Goal: Transaction & Acquisition: Book appointment/travel/reservation

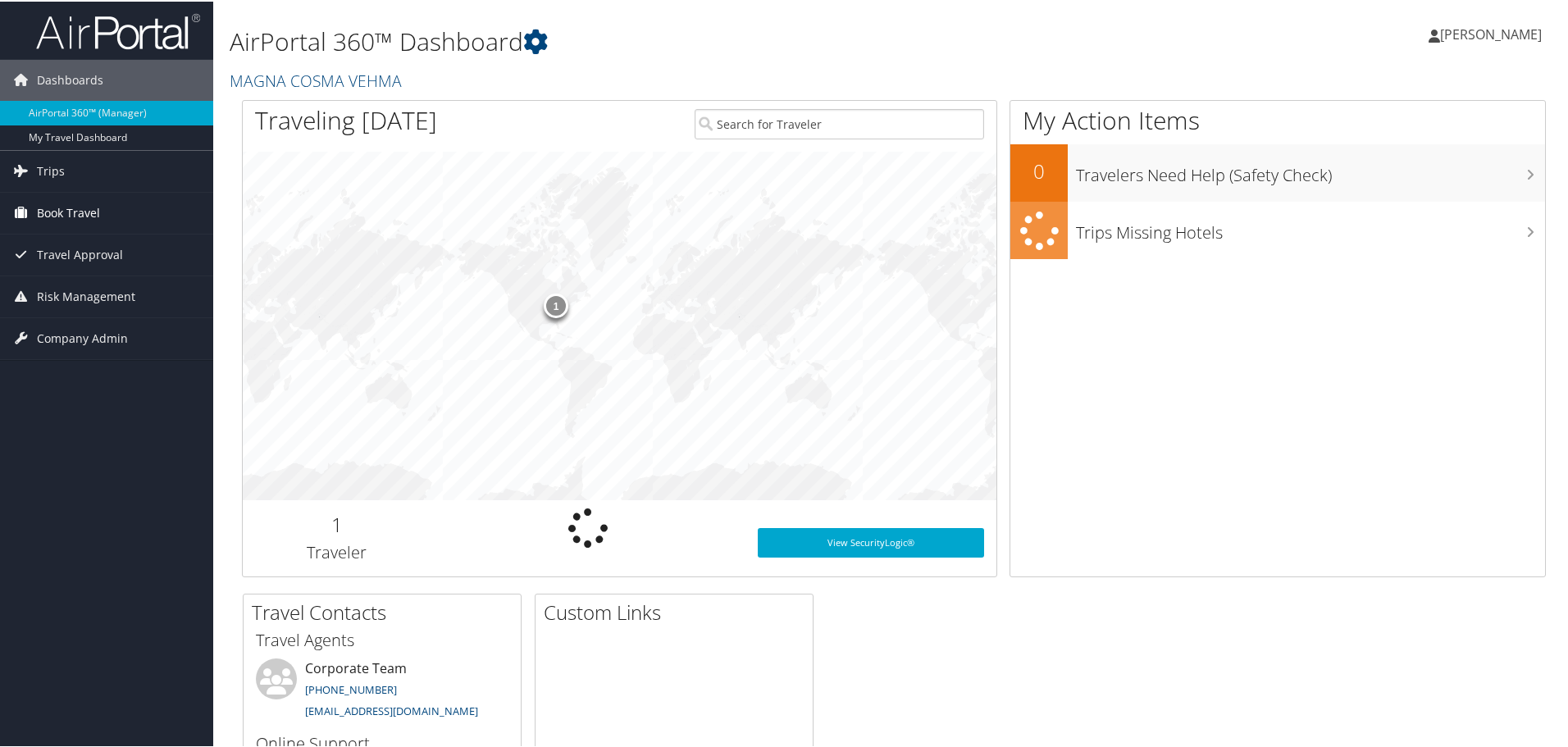
click at [59, 212] on span "Book Travel" at bounding box center [68, 212] width 64 height 41
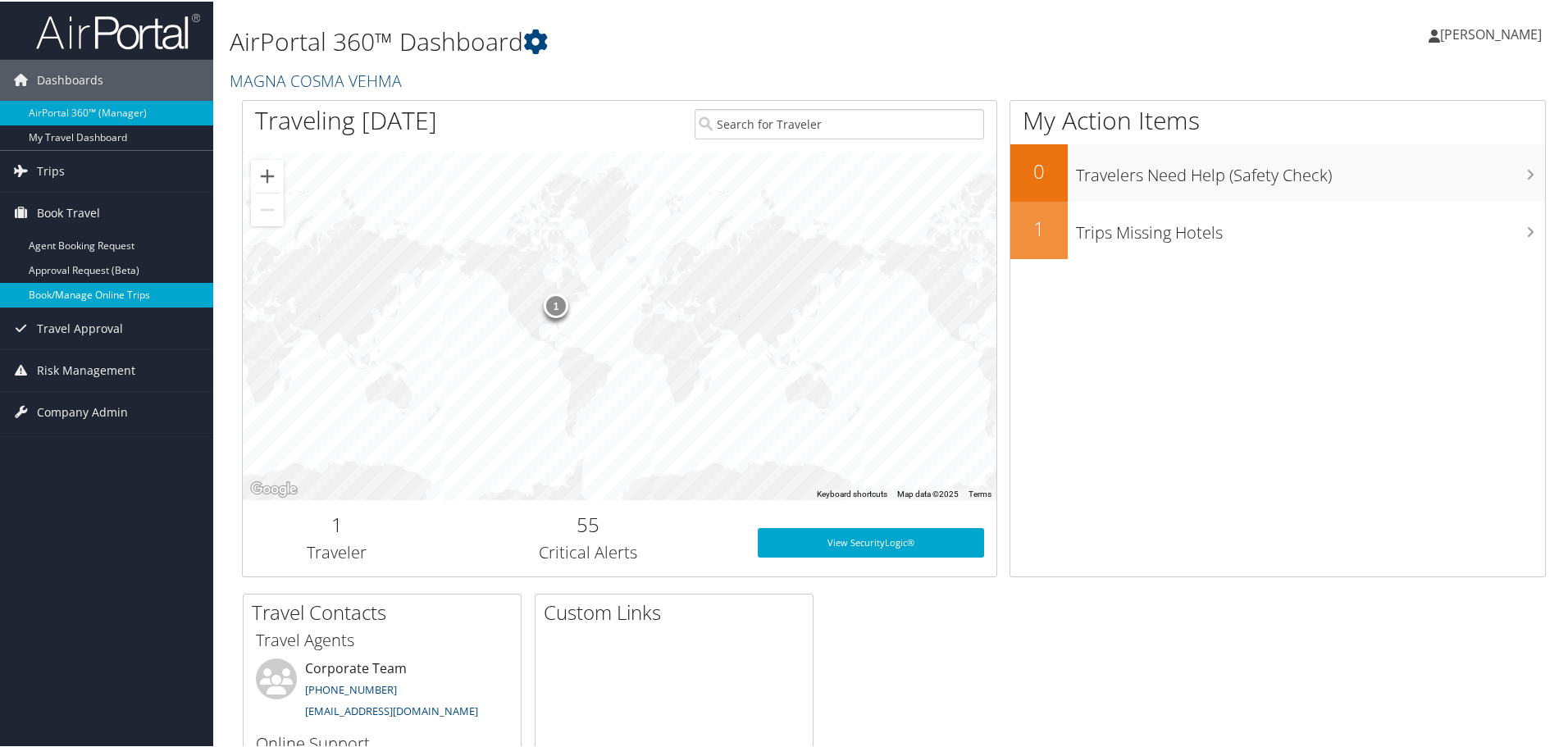
click at [113, 288] on link "Book/Manage Online Trips" at bounding box center [107, 294] width 214 height 25
